Goal: Transaction & Acquisition: Purchase product/service

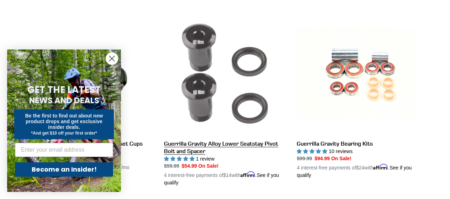
scroll to position [569, 0]
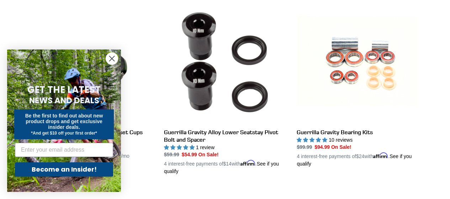
click at [112, 60] on circle "Close dialog" at bounding box center [112, 59] width 12 height 12
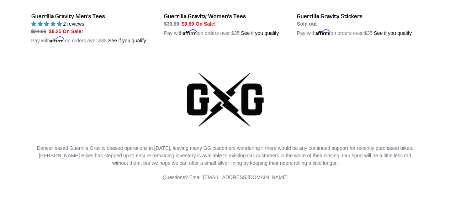
scroll to position [0, 0]
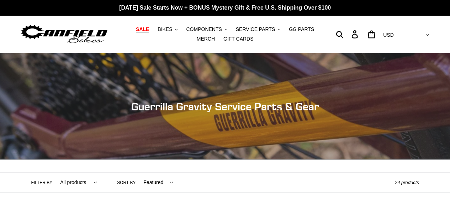
click at [136, 30] on span "SALE" at bounding box center [142, 29] width 13 height 6
click at [161, 31] on span "BIKES" at bounding box center [164, 29] width 15 height 6
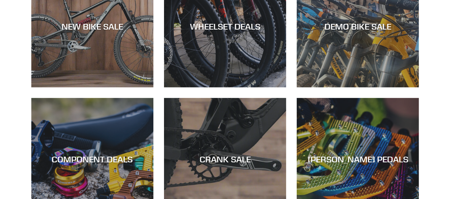
scroll to position [213, 0]
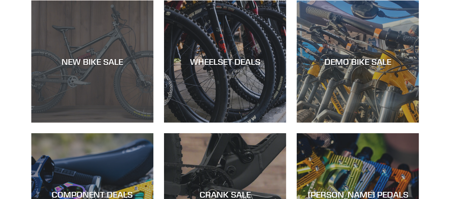
click at [110, 122] on div "NEW BIKE SALE" at bounding box center [92, 122] width 122 height 0
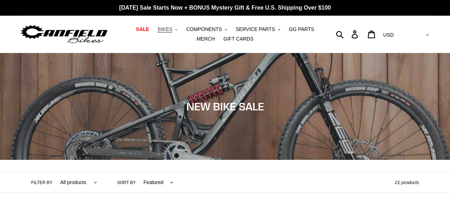
click at [160, 28] on span "BIKES" at bounding box center [164, 29] width 15 height 6
